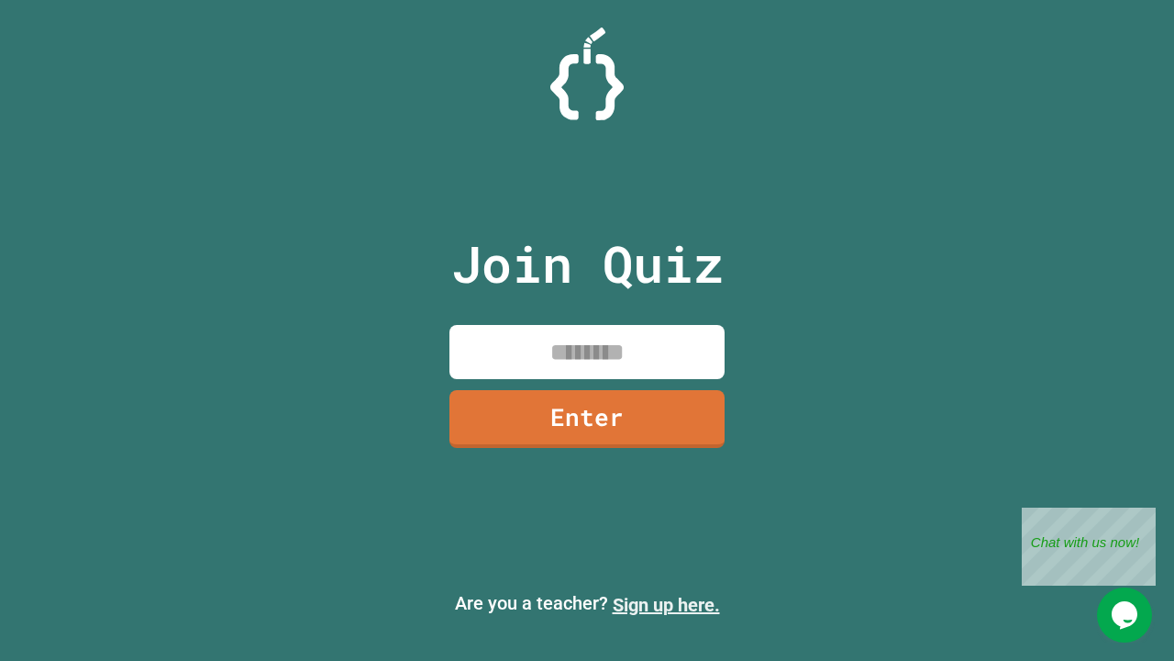
click at [666, 605] on link "Sign up here." at bounding box center [666, 605] width 107 height 22
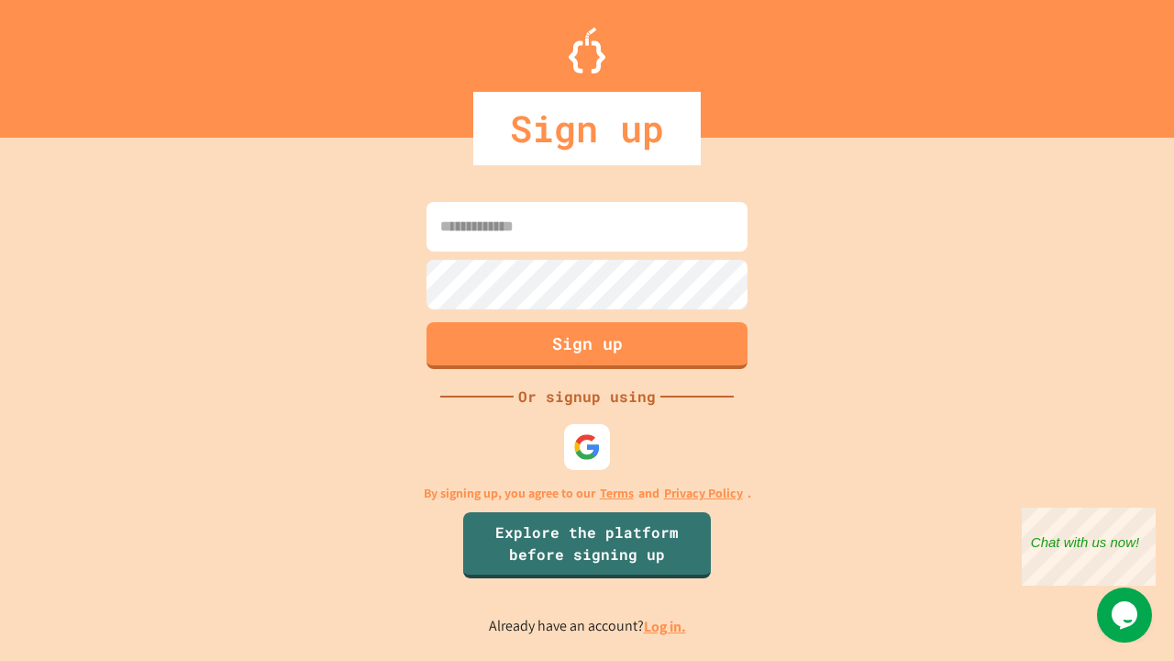
click at [666, 626] on link "Log in." at bounding box center [665, 625] width 42 height 19
